Goal: Information Seeking & Learning: Learn about a topic

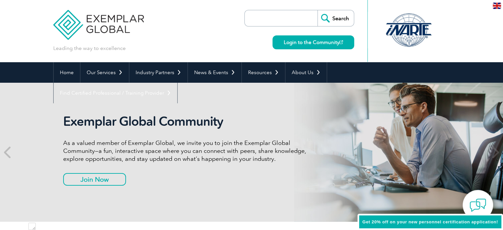
scroll to position [184, 0]
click at [66, 122] on h2 "Exemplar Global Community" at bounding box center [187, 121] width 248 height 15
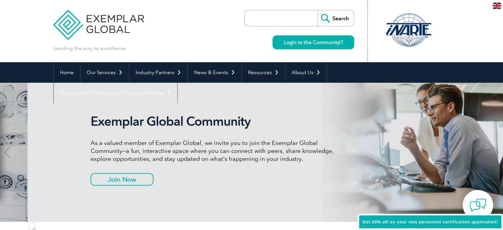
drag, startPoint x: 61, startPoint y: 120, endPoint x: 91, endPoint y: 121, distance: 30.1
click at [91, 121] on div "Exemplar Global Community As a valued member of Exemplar Global, we invite you …" at bounding box center [279, 152] width 397 height 139
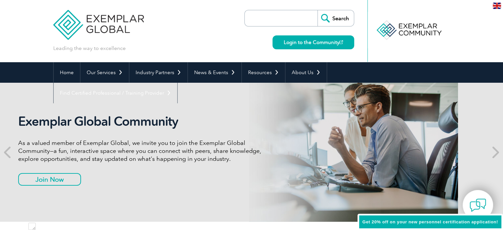
drag, startPoint x: 153, startPoint y: 123, endPoint x: 108, endPoint y: 121, distance: 45.0
click at [108, 121] on h2 "Exemplar Global Community" at bounding box center [142, 121] width 248 height 15
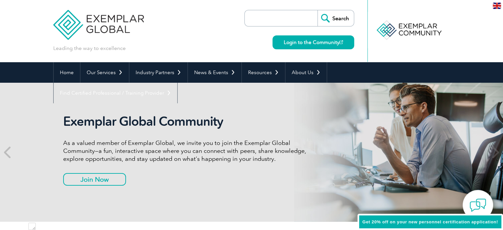
click at [108, 124] on h2 "Exemplar Global Community" at bounding box center [187, 121] width 248 height 15
click at [109, 124] on h2 "Exemplar Global Community" at bounding box center [187, 121] width 248 height 15
click at [109, 123] on h2 "Exemplar Global Community" at bounding box center [187, 121] width 248 height 15
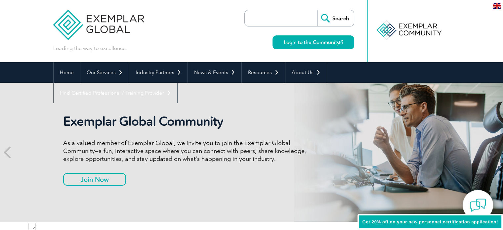
click at [131, 27] on img at bounding box center [98, 20] width 91 height 40
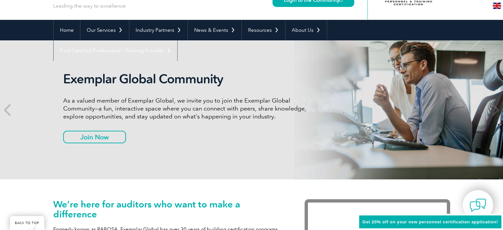
scroll to position [132, 0]
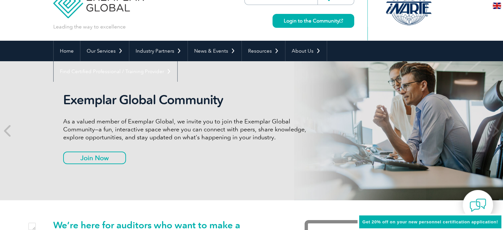
scroll to position [33, 0]
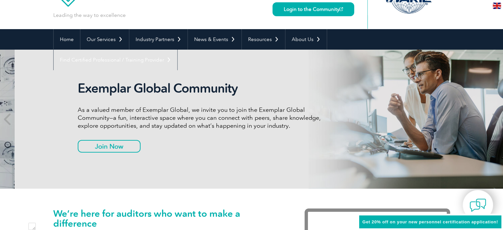
drag, startPoint x: 128, startPoint y: 110, endPoint x: 143, endPoint y: 110, distance: 14.6
click at [143, 110] on p "As a valued member of Exemplar Global, we invite you to join the Exemplar Globa…" at bounding box center [202, 118] width 248 height 24
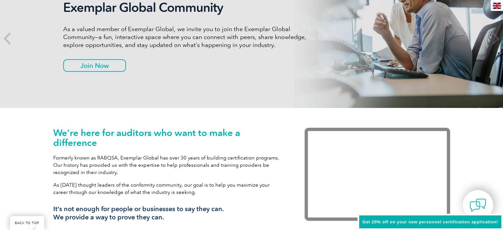
scroll to position [165, 0]
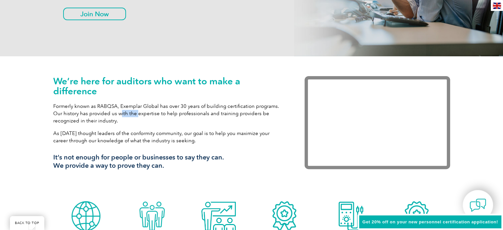
drag, startPoint x: 120, startPoint y: 113, endPoint x: 137, endPoint y: 113, distance: 16.9
type textarea "ith the"
click at [137, 113] on p "Formerly known as RABQSA, Exemplar Global has over 30 years of building certifi…" at bounding box center [168, 114] width 231 height 22
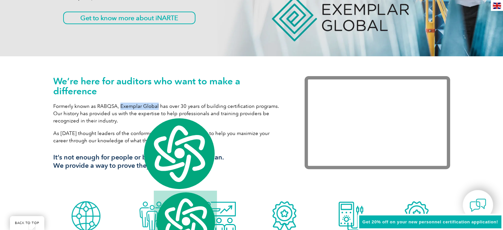
drag, startPoint x: 119, startPoint y: 105, endPoint x: 156, endPoint y: 105, distance: 37.0
click at [156, 105] on p "Formerly known as RABQSA, Exemplar Global has over 30 years of building certifi…" at bounding box center [168, 114] width 231 height 22
copy p "Exemplar Global"
